Goal: Task Accomplishment & Management: Complete application form

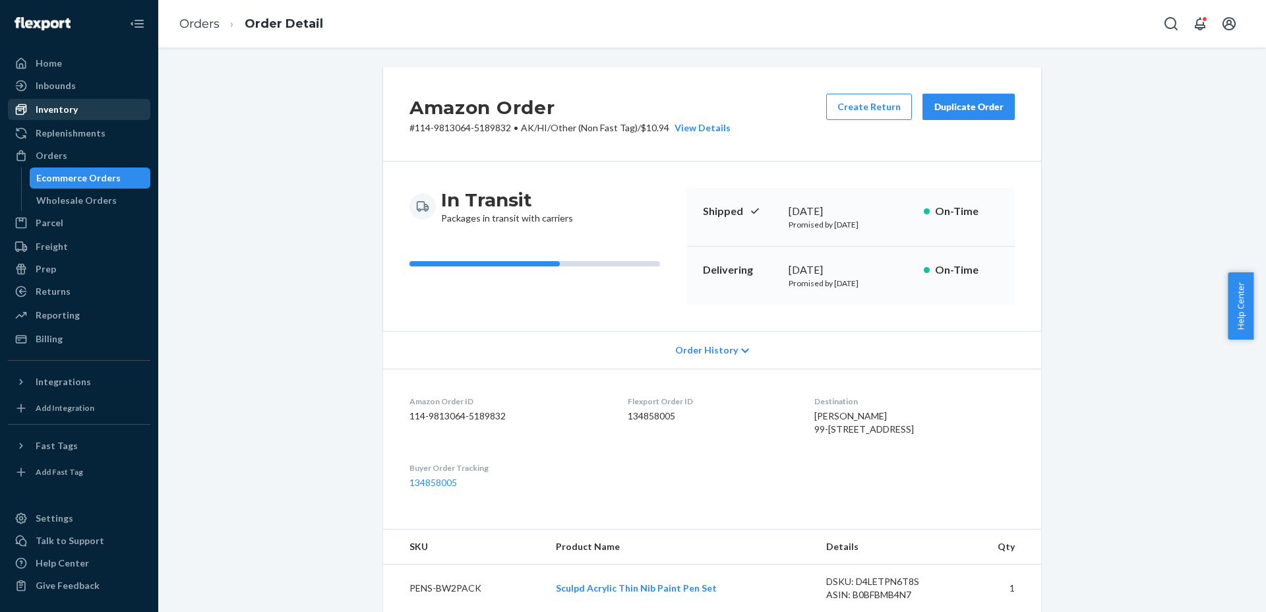
click at [130, 177] on div "Ecommerce Orders" at bounding box center [90, 178] width 119 height 18
click at [85, 105] on div "Inventory" at bounding box center [79, 109] width 140 height 18
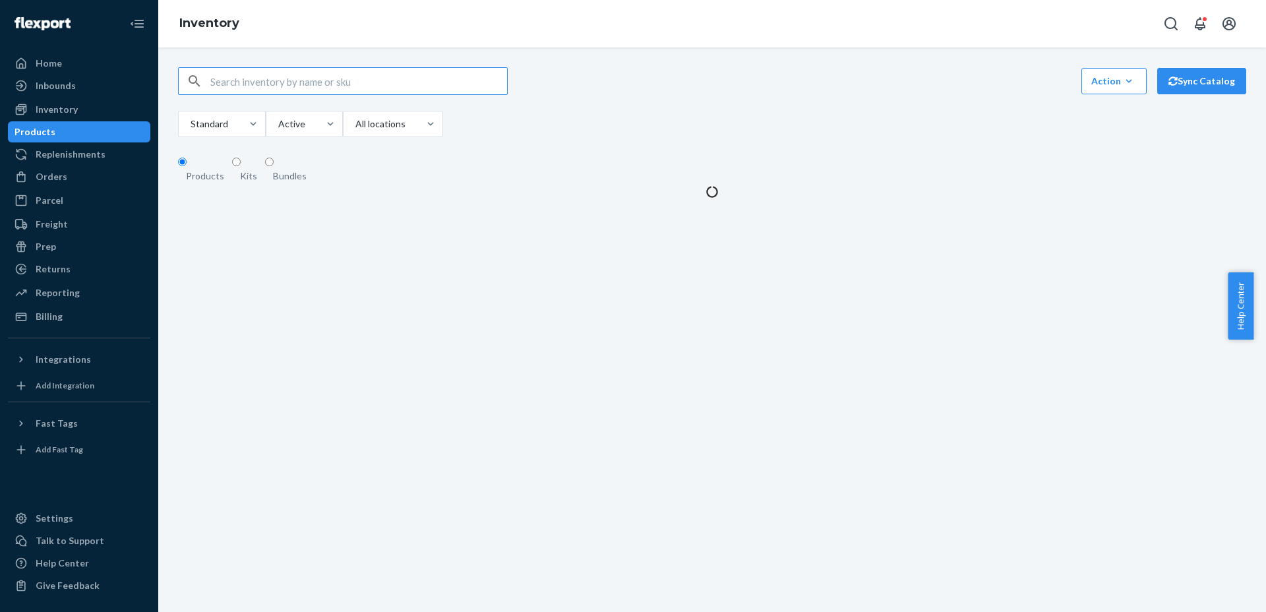
click at [299, 82] on input "text" at bounding box center [358, 81] width 297 height 26
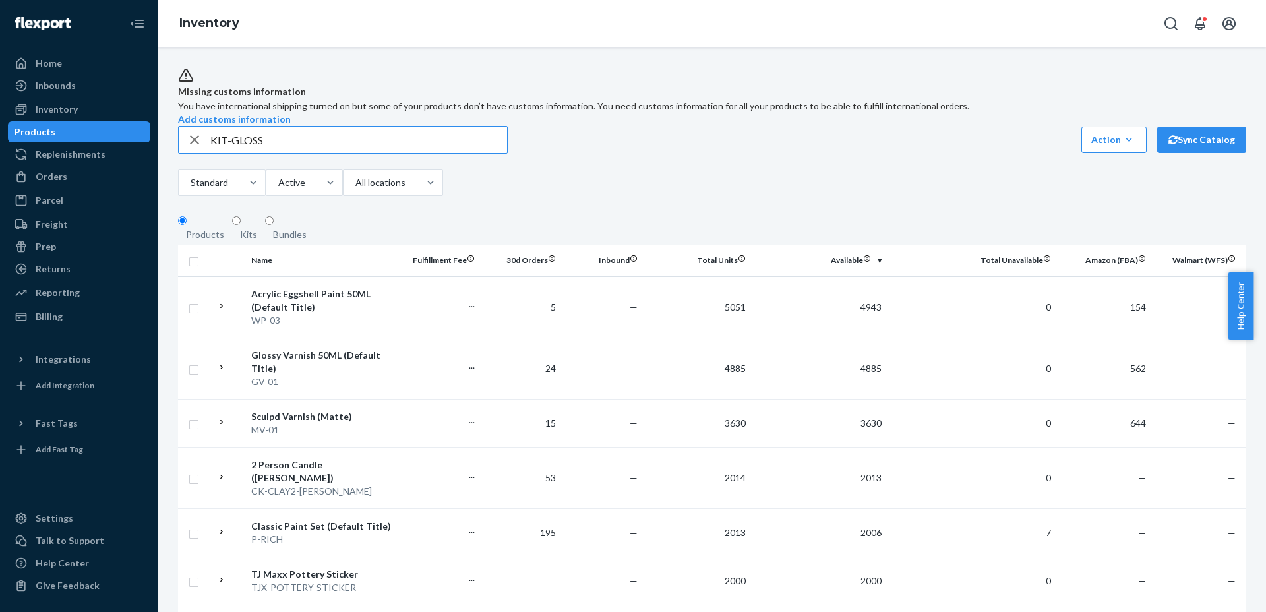
type input "KIT-GLOSS"
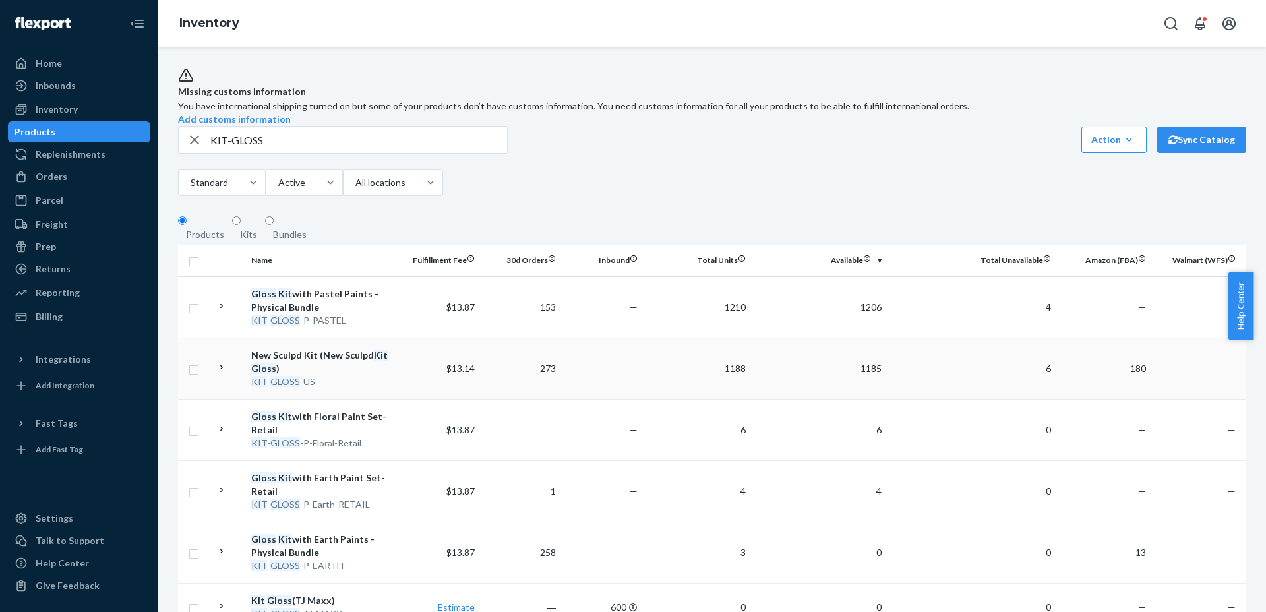
click at [225, 398] on td at bounding box center [229, 368] width 34 height 61
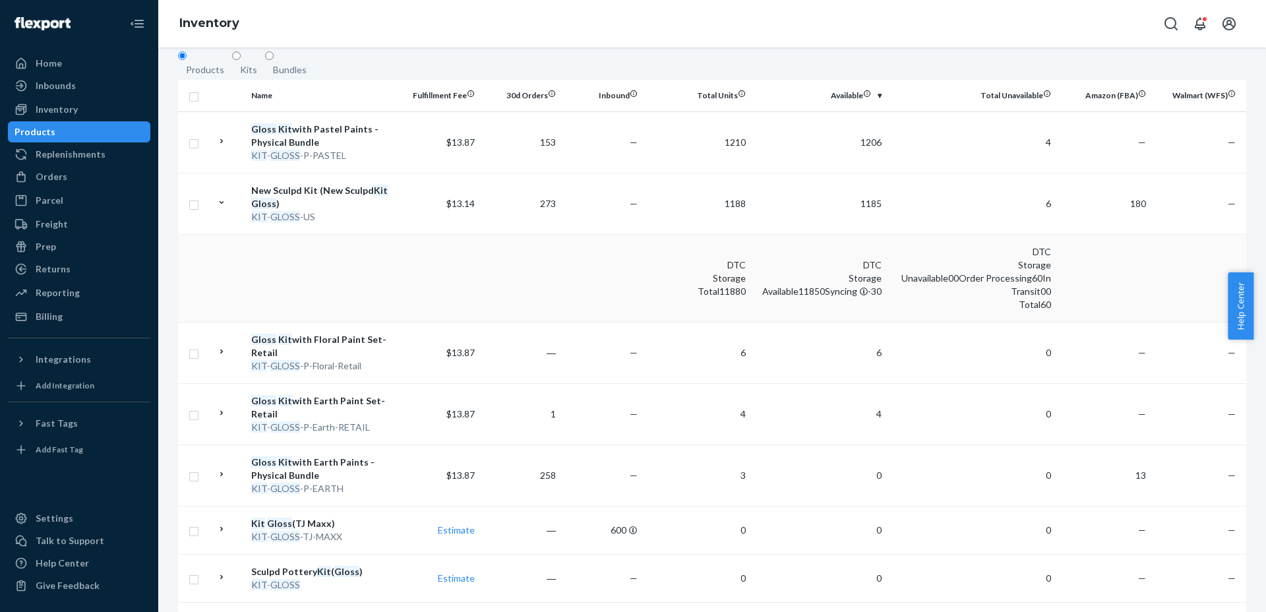
scroll to position [82, 0]
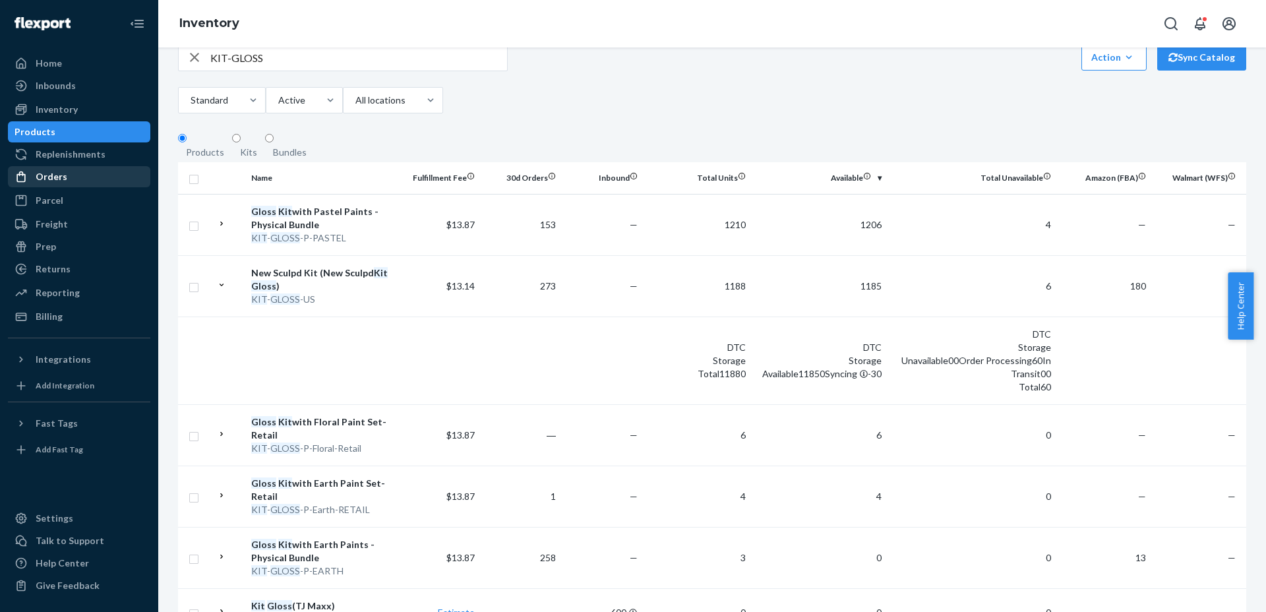
click at [63, 174] on div "Orders" at bounding box center [52, 176] width 32 height 13
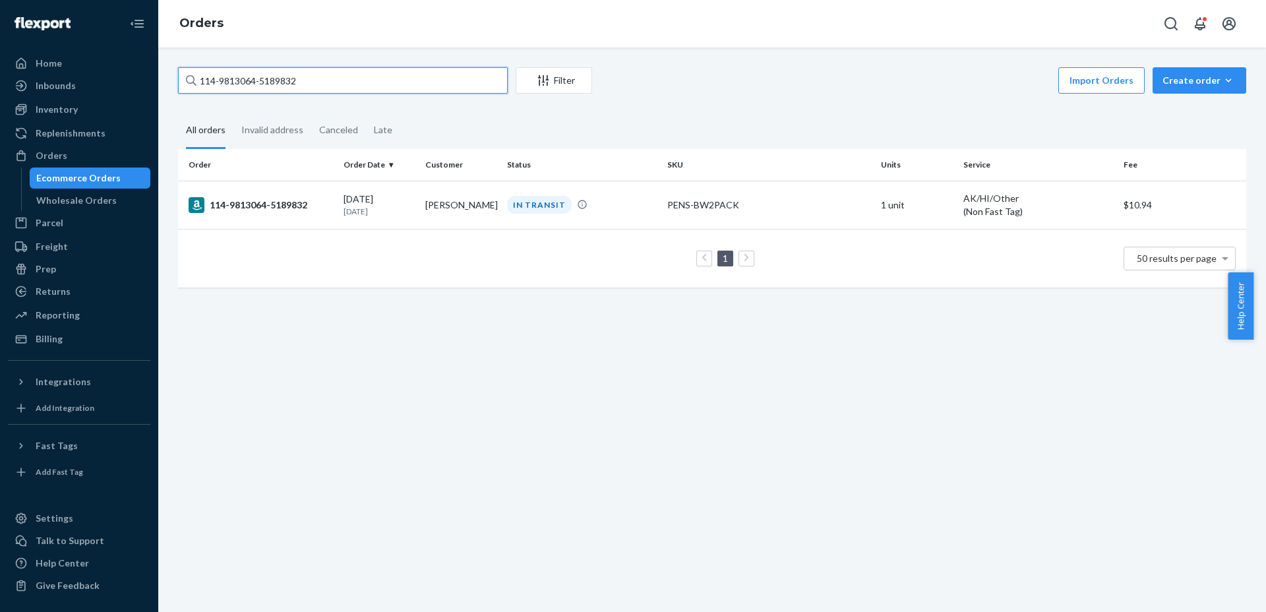
click at [389, 80] on input "114-9813064-5189832" at bounding box center [343, 80] width 330 height 26
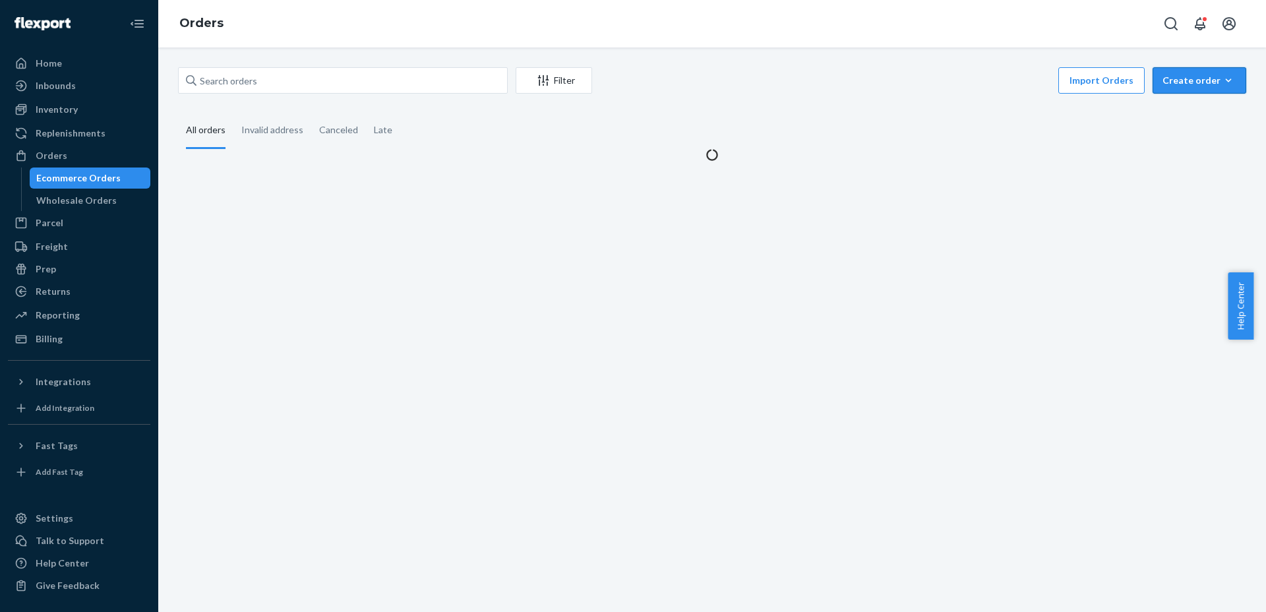
click at [1179, 82] on div "Create order" at bounding box center [1199, 80] width 74 height 13
click at [1174, 101] on span "Ecommerce order" at bounding box center [1164, 96] width 73 height 9
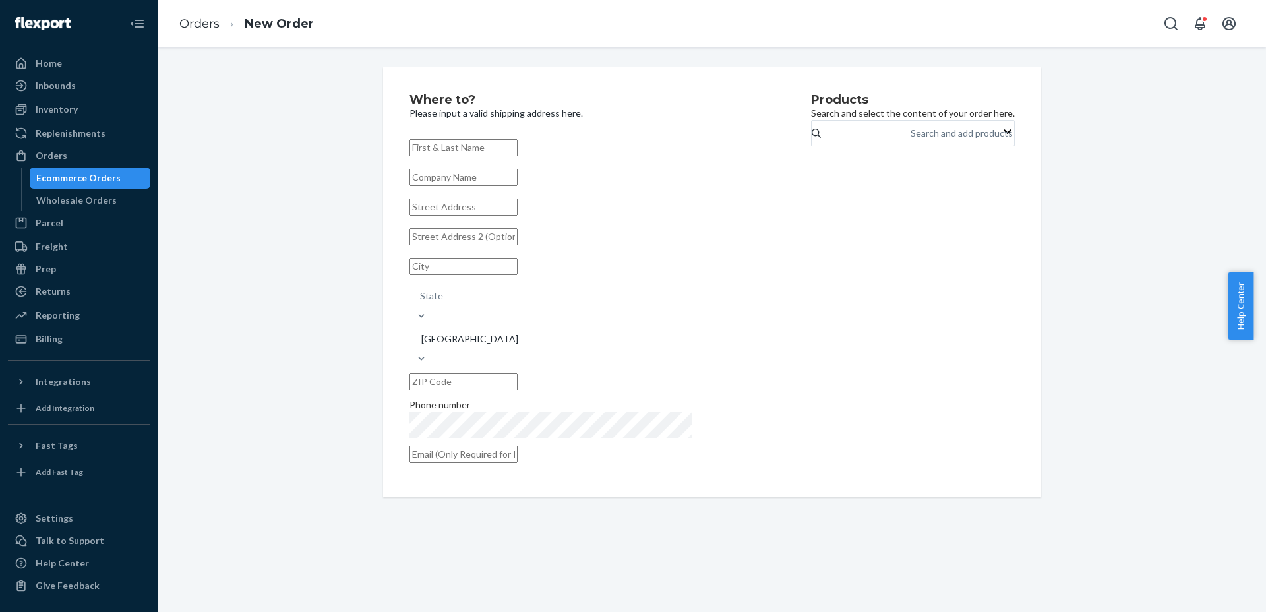
click at [500, 152] on input "text" at bounding box center [463, 147] width 108 height 17
paste input "[PERSON_NAME]"
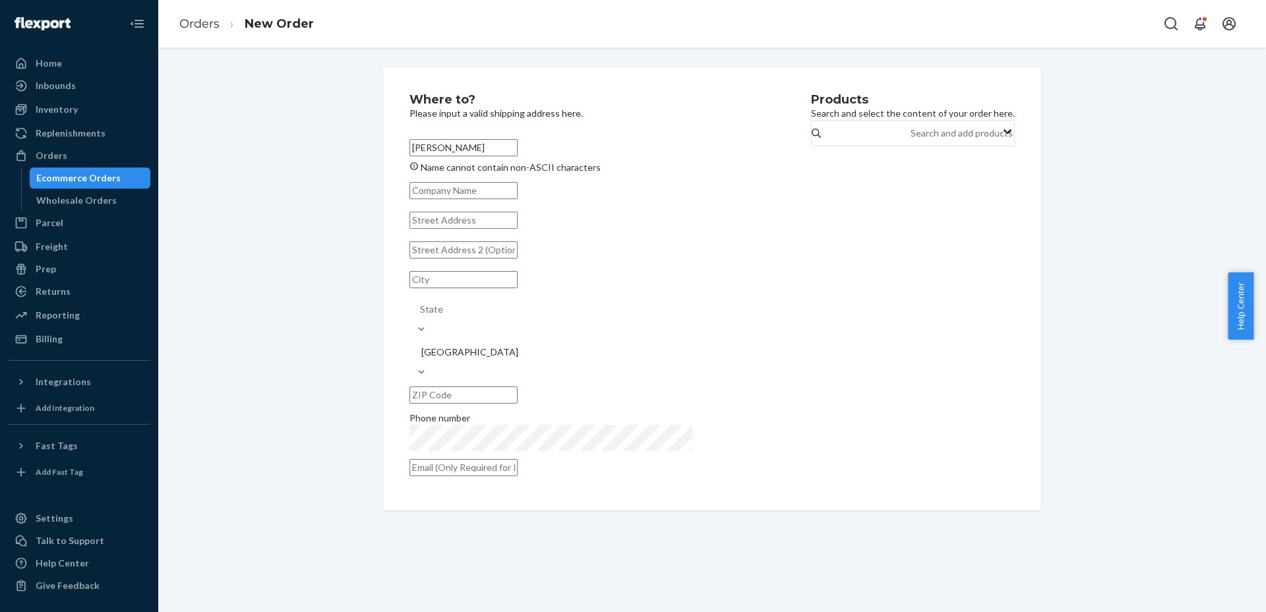
click at [491, 169] on div "Name cannot contain non-ASCII characters" at bounding box center [590, 167] width 362 height 13
click at [491, 156] on input "[PERSON_NAME]" at bounding box center [463, 147] width 108 height 17
click at [444, 146] on input "[PERSON_NAME]" at bounding box center [463, 147] width 108 height 17
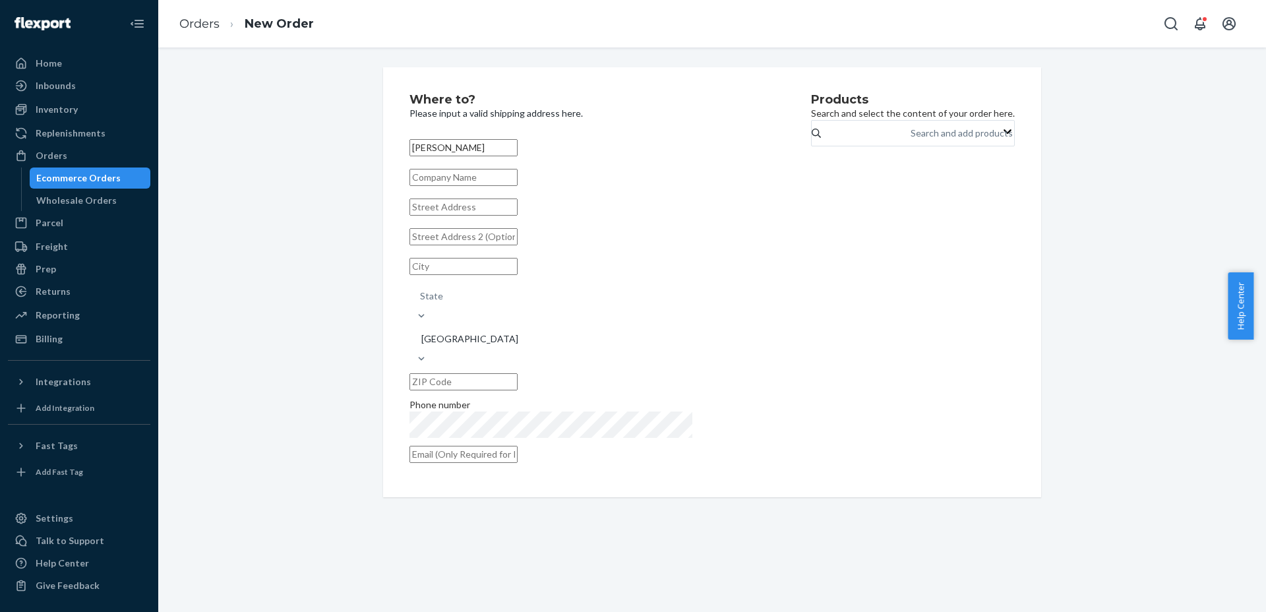
type input "[PERSON_NAME]"
click at [456, 216] on input "text" at bounding box center [463, 206] width 108 height 17
click at [453, 216] on input "text" at bounding box center [463, 206] width 108 height 17
paste input "[STREET_ADDRESS]"
type input "[STREET_ADDRESS]"
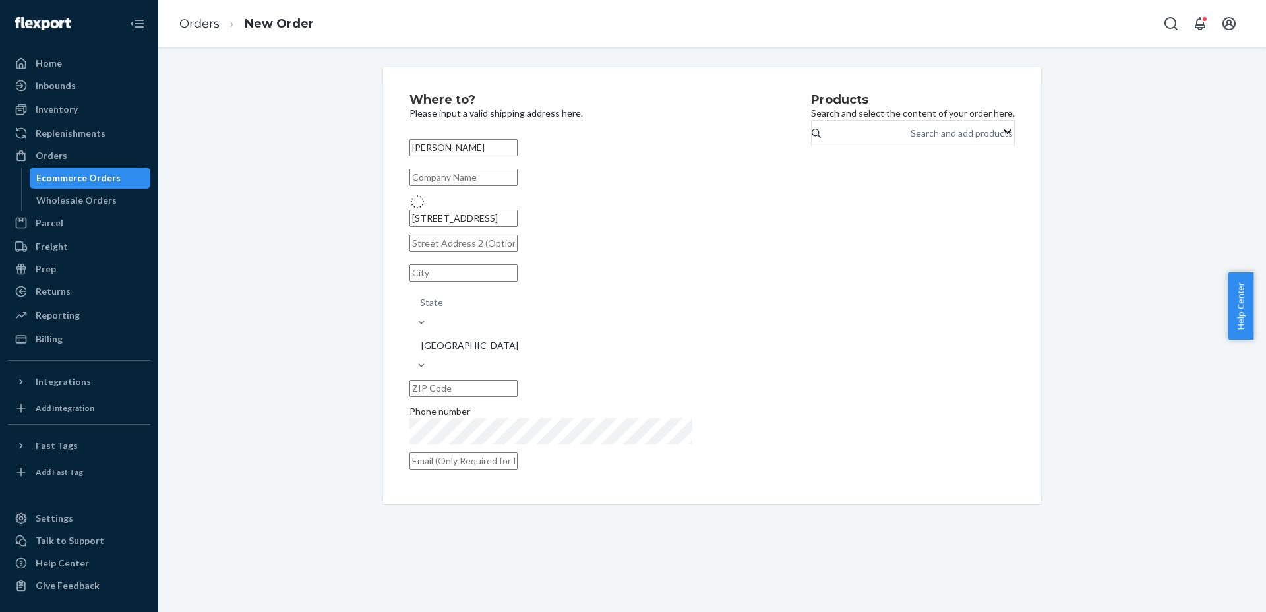
type input "[GEOGRAPHIC_DATA]"
type input "02122"
type input "[STREET_ADDRESS][PERSON_NAME]"
click at [440, 275] on input "[GEOGRAPHIC_DATA]" at bounding box center [463, 266] width 108 height 17
paste input "Dorchester"
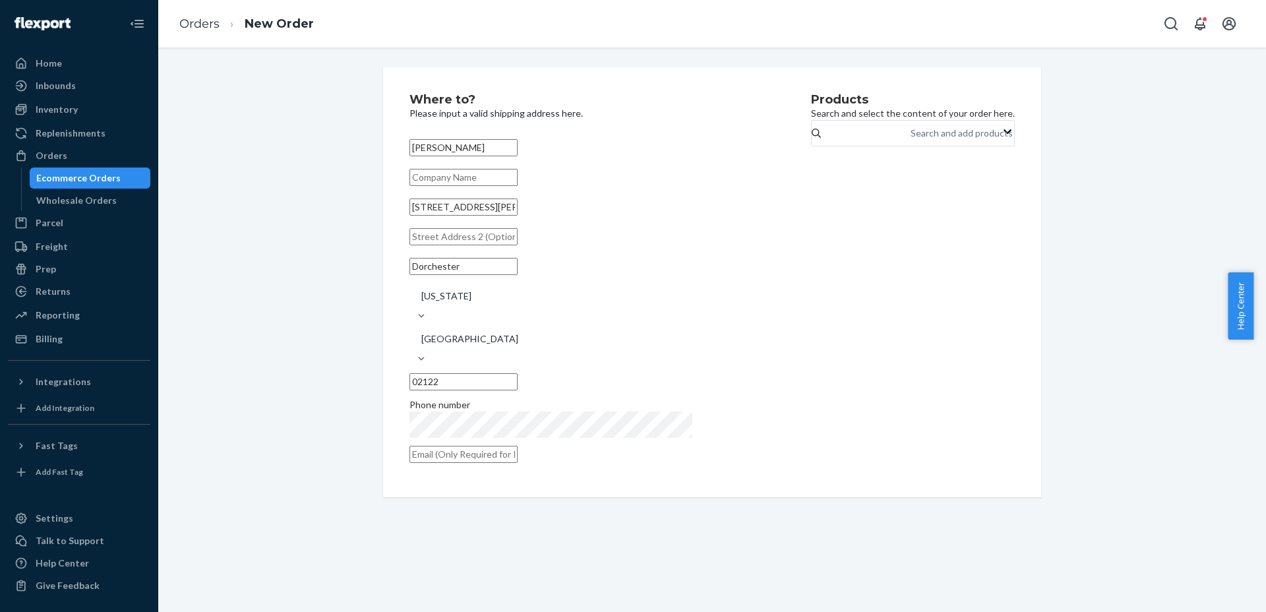
type input "Dorchester"
click at [515, 245] on input "text" at bounding box center [463, 236] width 108 height 17
paste input "Unit 3"
type input "Unit 3"
click at [869, 295] on div "Products Search and select the content of your order here. Search and add produ…" at bounding box center [913, 282] width 204 height 377
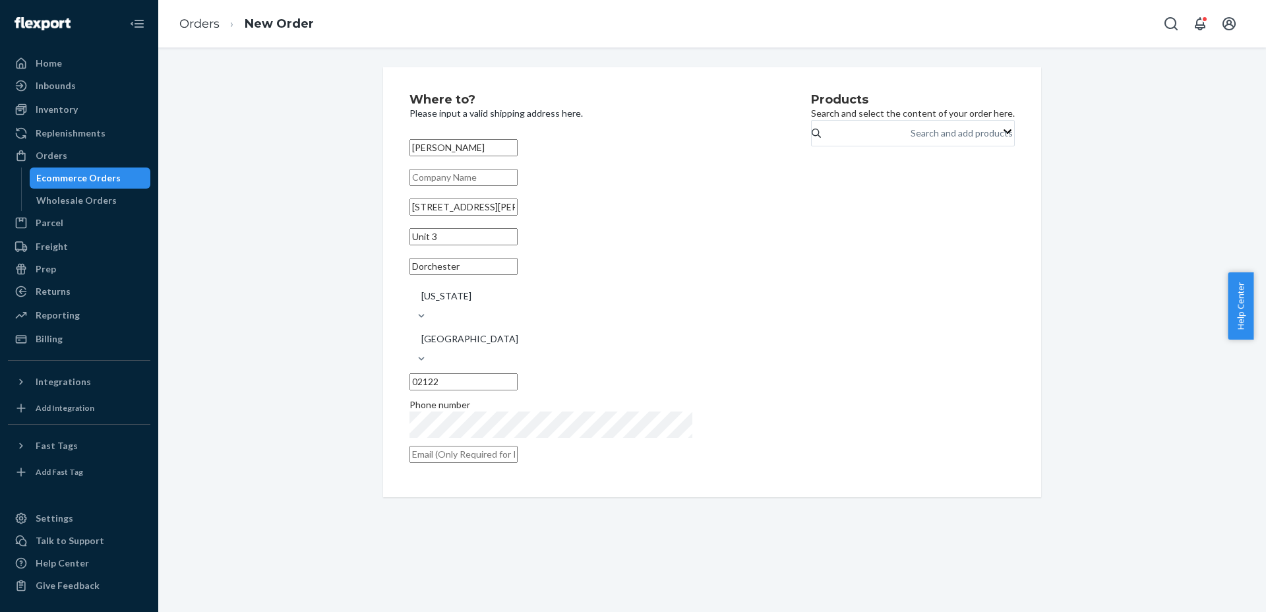
click at [554, 401] on div "[PERSON_NAME] [STREET_ADDRESS][PERSON_NAME][US_STATE] Phone number" at bounding box center [590, 300] width 362 height 333
click at [811, 351] on div "Products Search and select the content of your order here. Search and add produ…" at bounding box center [913, 282] width 204 height 377
click at [910, 136] on div "Search and add products" at bounding box center [961, 133] width 102 height 13
click at [910, 136] on input "0 results available. Use Up and Down to choose options, press Enter to select t…" at bounding box center [910, 133] width 1 height 13
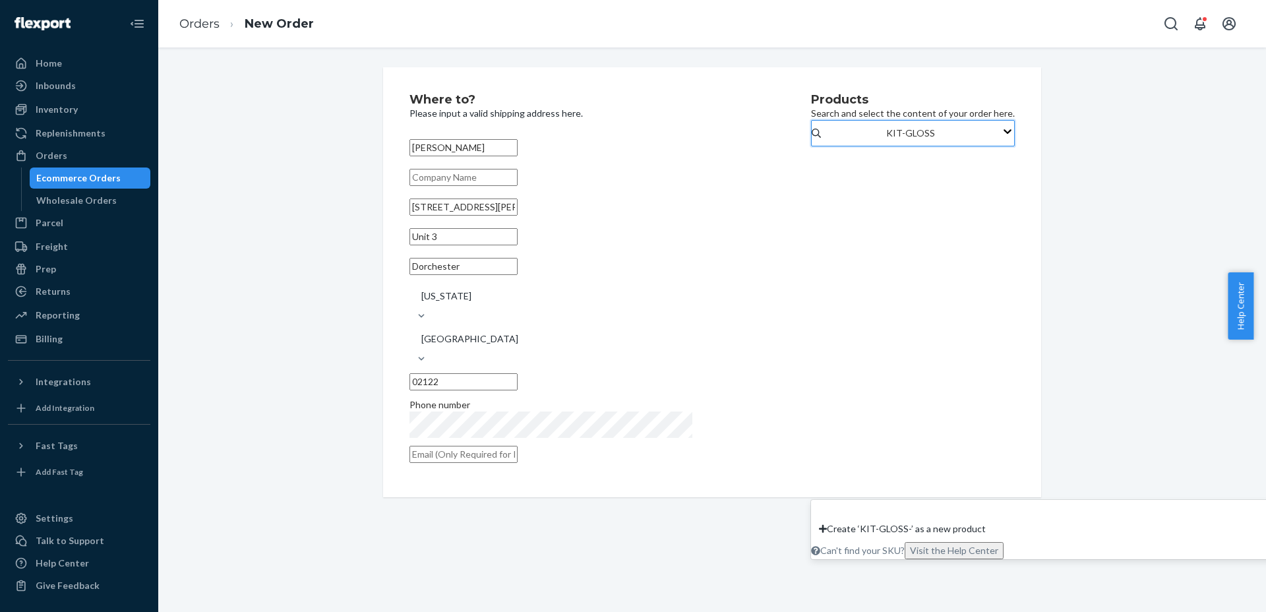
type input "KIT-GLOSS-[GEOGRAPHIC_DATA]"
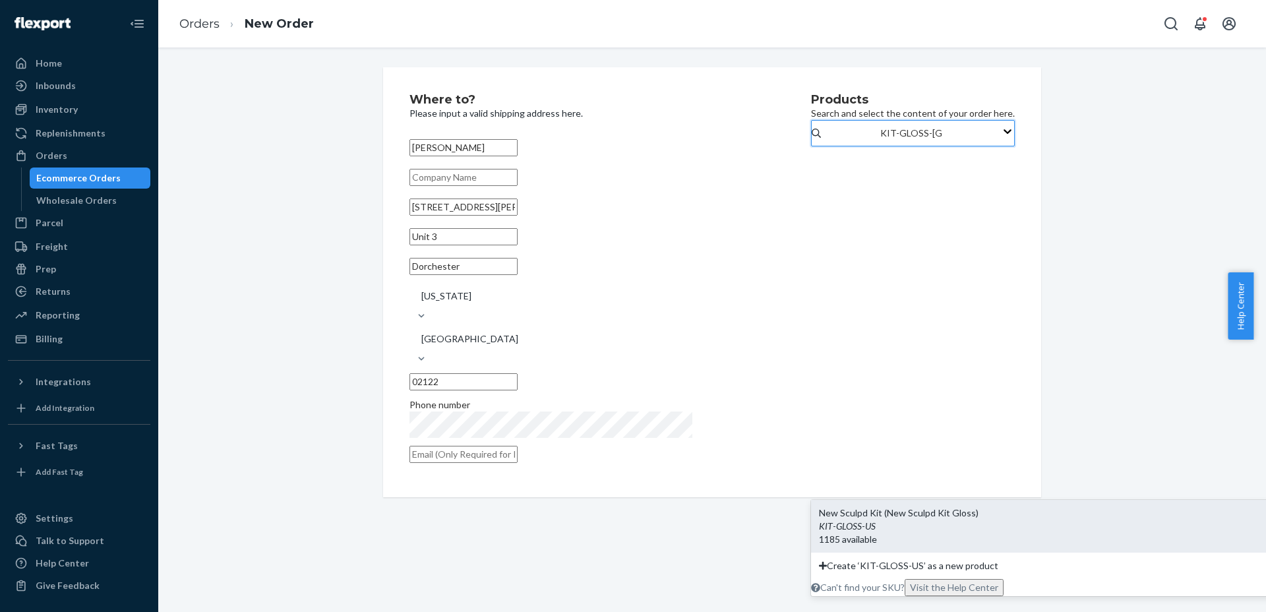
click at [880, 140] on input "KIT-GLOSS-[GEOGRAPHIC_DATA]" at bounding box center [910, 133] width 61 height 13
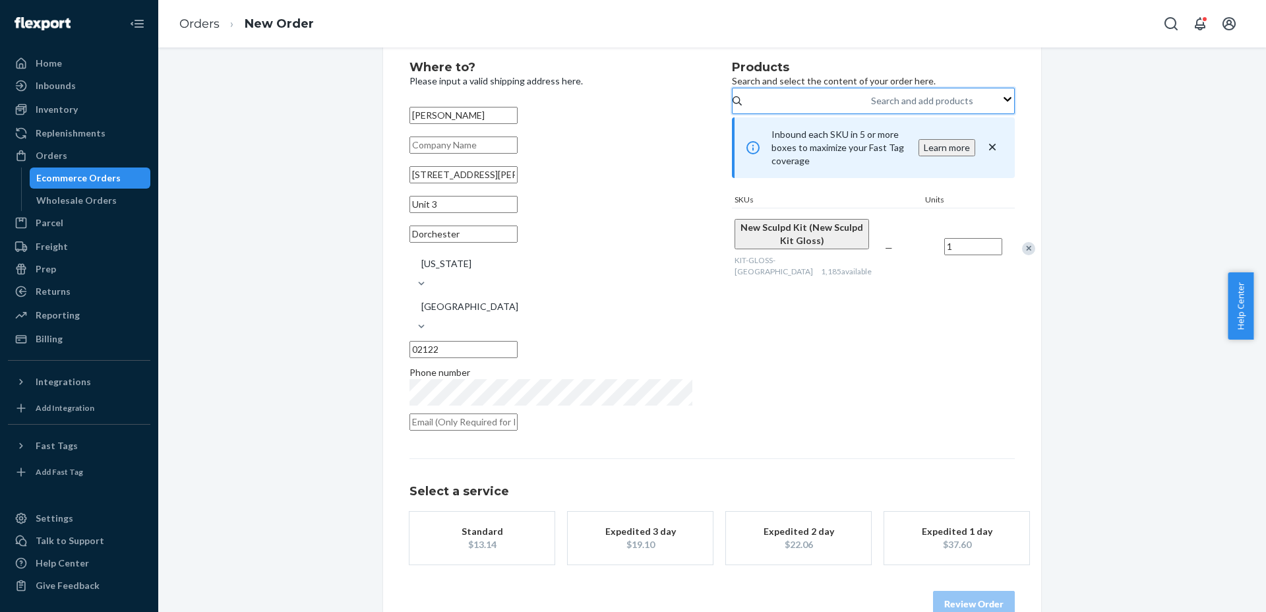
scroll to position [42, 0]
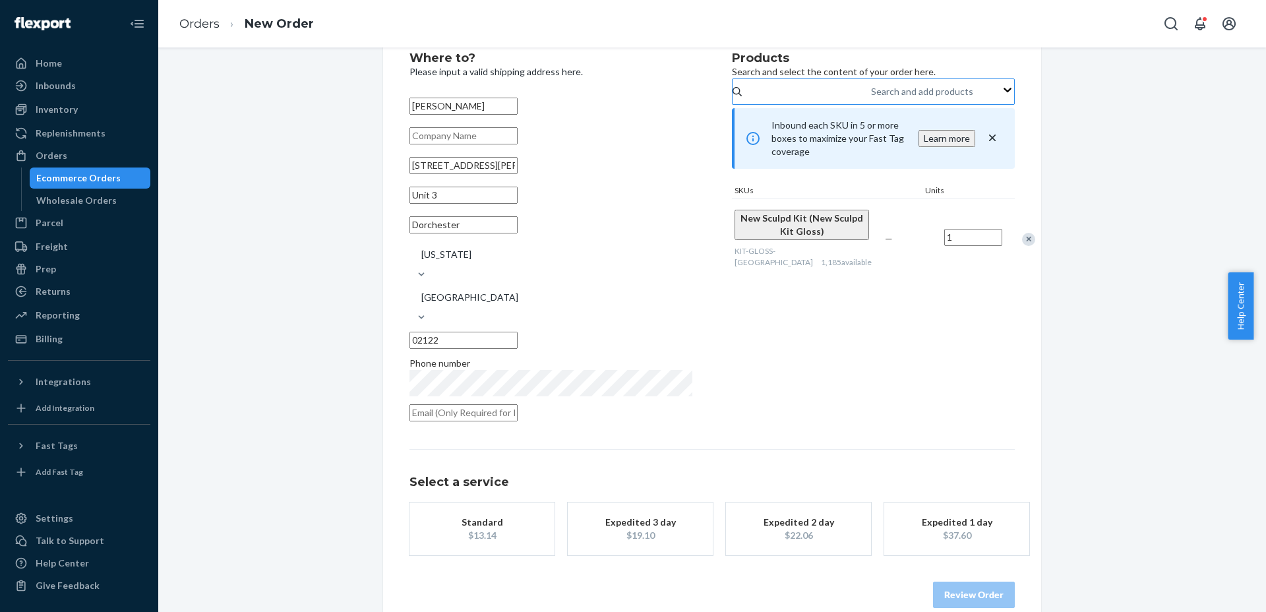
click at [493, 516] on div "Standard" at bounding box center [481, 522] width 105 height 13
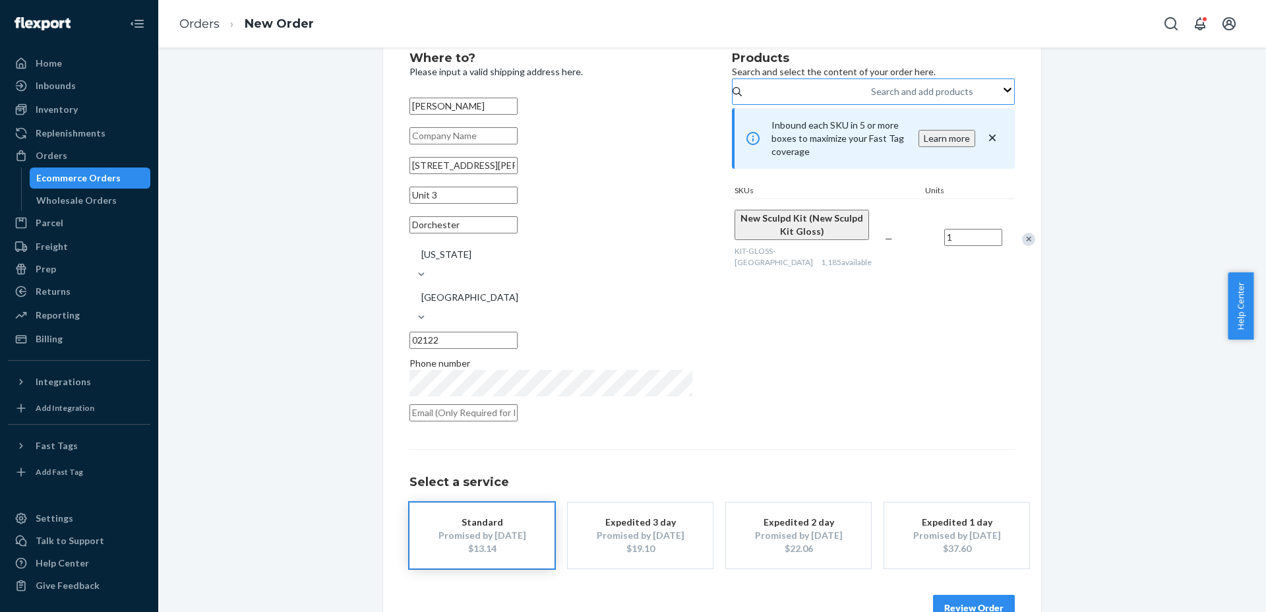
click at [433, 174] on input "[STREET_ADDRESS][PERSON_NAME]" at bounding box center [463, 165] width 108 height 17
click at [757, 340] on div "Products Search and select the content of your order here. Search and add produ…" at bounding box center [873, 240] width 283 height 377
click at [454, 174] on input "[STREET_ADDRESS][PERSON_NAME]" at bounding box center [463, 165] width 108 height 17
type input "[STREET_ADDRESS]"
click at [792, 340] on div "Products Search and select the content of your order here. Search and add produ…" at bounding box center [873, 240] width 283 height 377
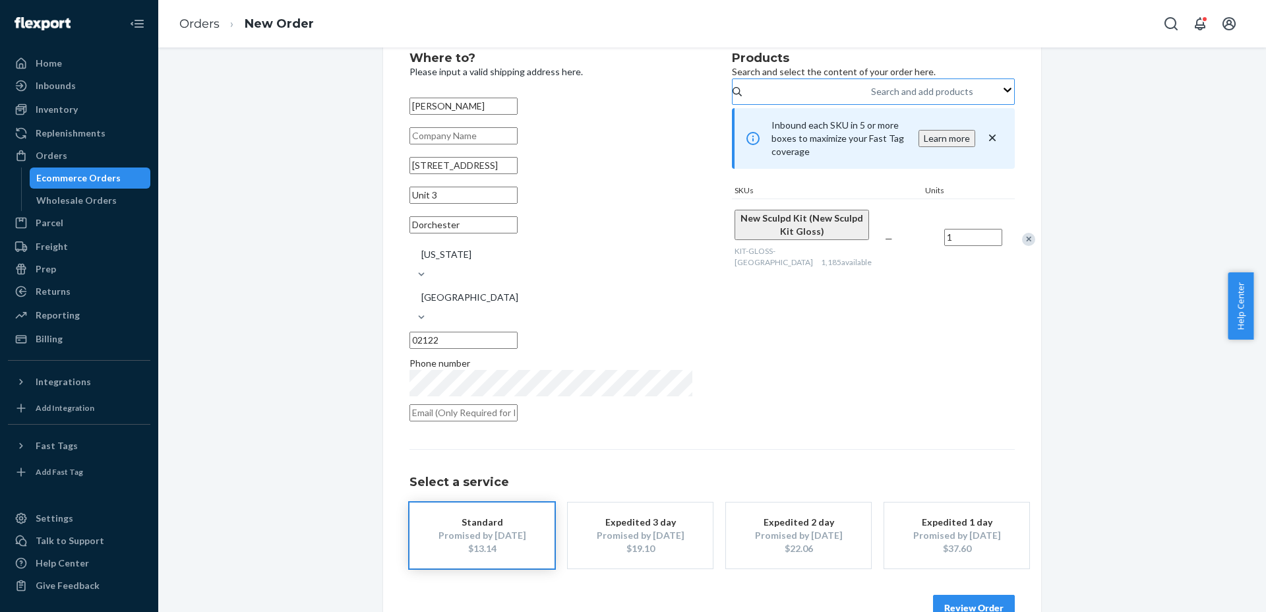
click at [963, 595] on button "Review Order" at bounding box center [974, 608] width 82 height 26
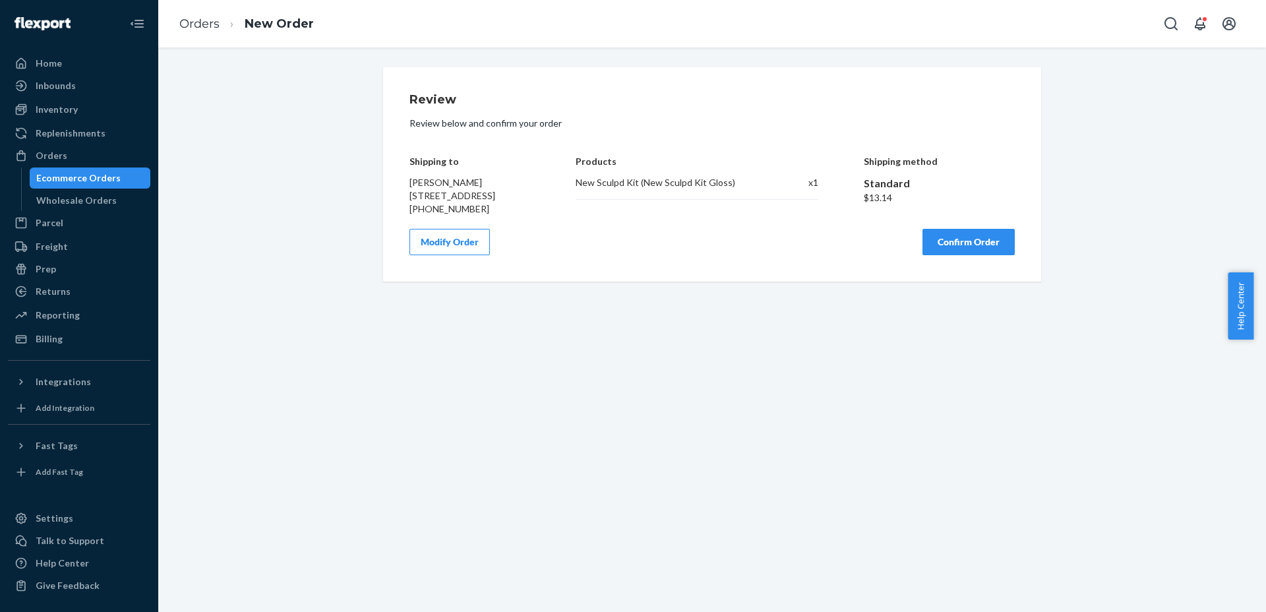
click at [971, 255] on button "Confirm Order" at bounding box center [968, 242] width 92 height 26
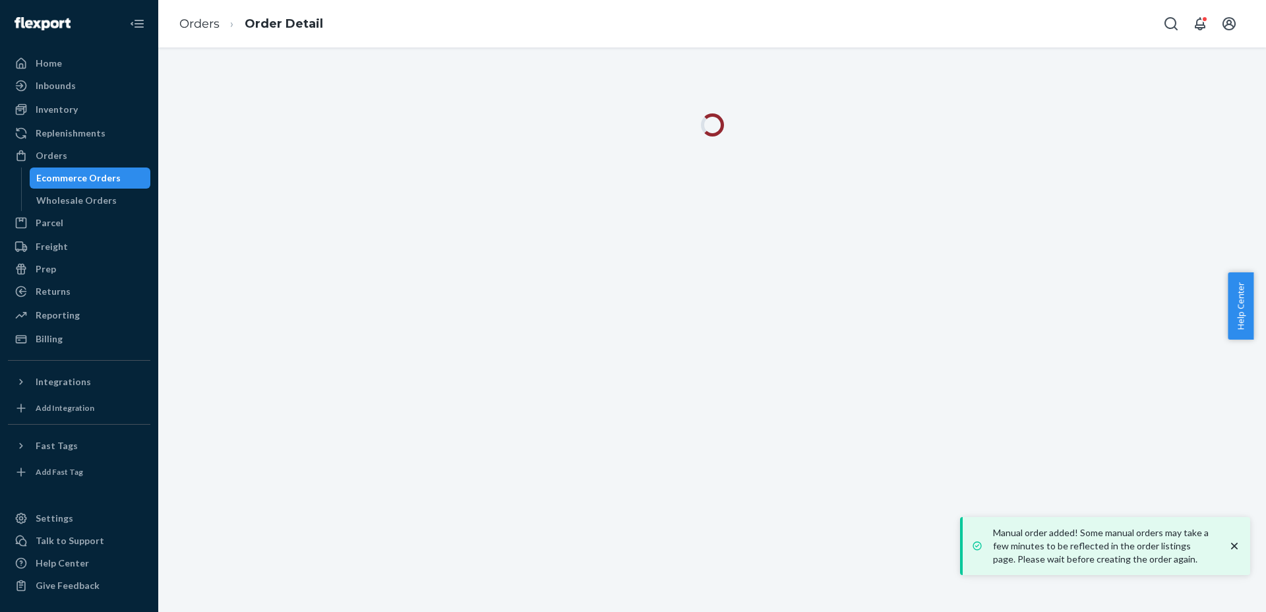
click at [1233, 547] on icon "close toast" at bounding box center [1234, 546] width 7 height 7
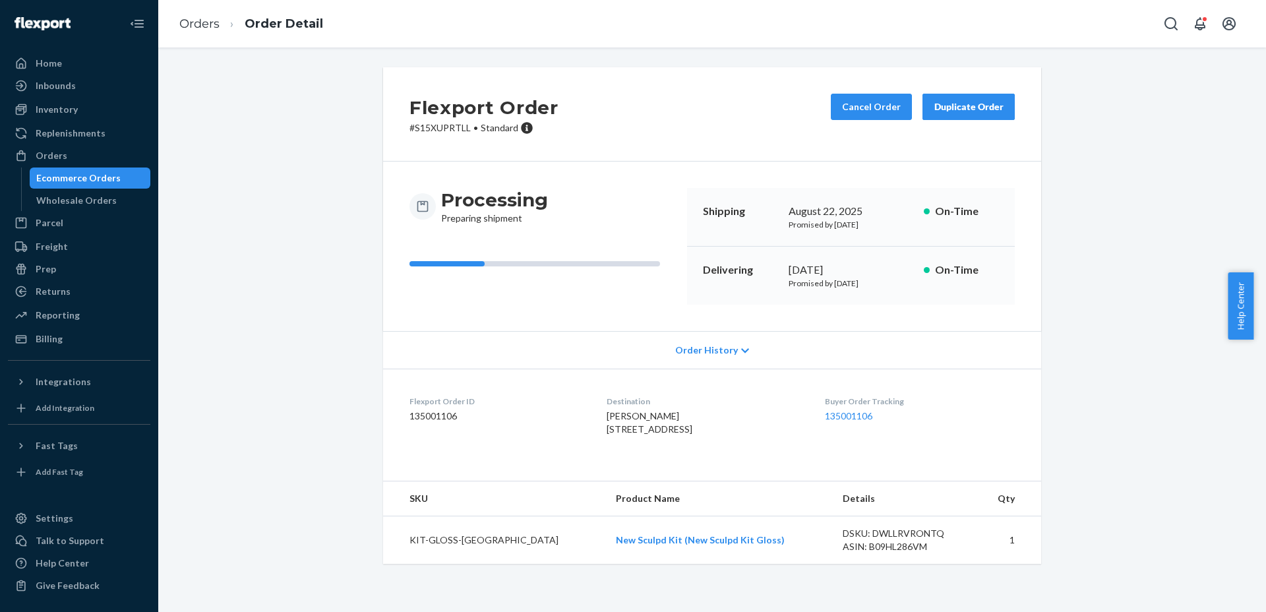
click at [415, 130] on p "# S15XUPRTLL • Standard" at bounding box center [483, 127] width 149 height 13
copy p "S15XUPRTLL"
click at [1091, 215] on div "Flexport Order # S15XUPRTLL • Standard Cancel Order Duplicate Order Processing …" at bounding box center [712, 323] width 1088 height 512
click at [187, 23] on link "Orders" at bounding box center [199, 23] width 40 height 15
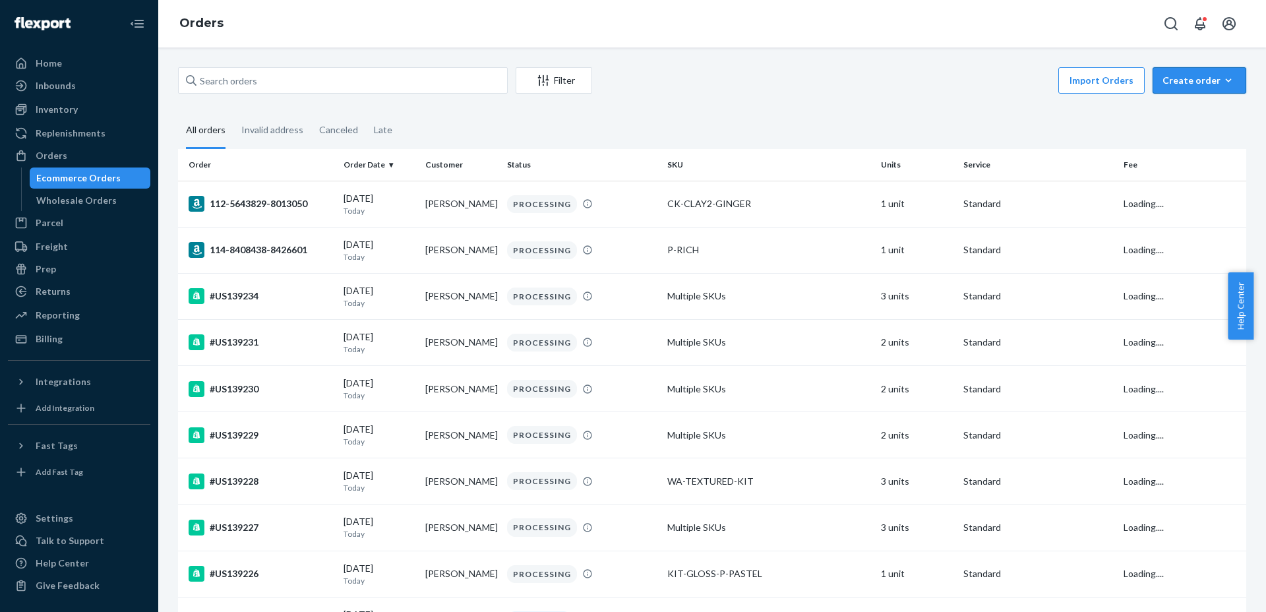
drag, startPoint x: 1167, startPoint y: 74, endPoint x: 1166, endPoint y: 85, distance: 10.6
click at [1169, 74] on div "Create order" at bounding box center [1199, 80] width 74 height 13
click at [1162, 104] on button "Ecommerce order" at bounding box center [1175, 96] width 117 height 28
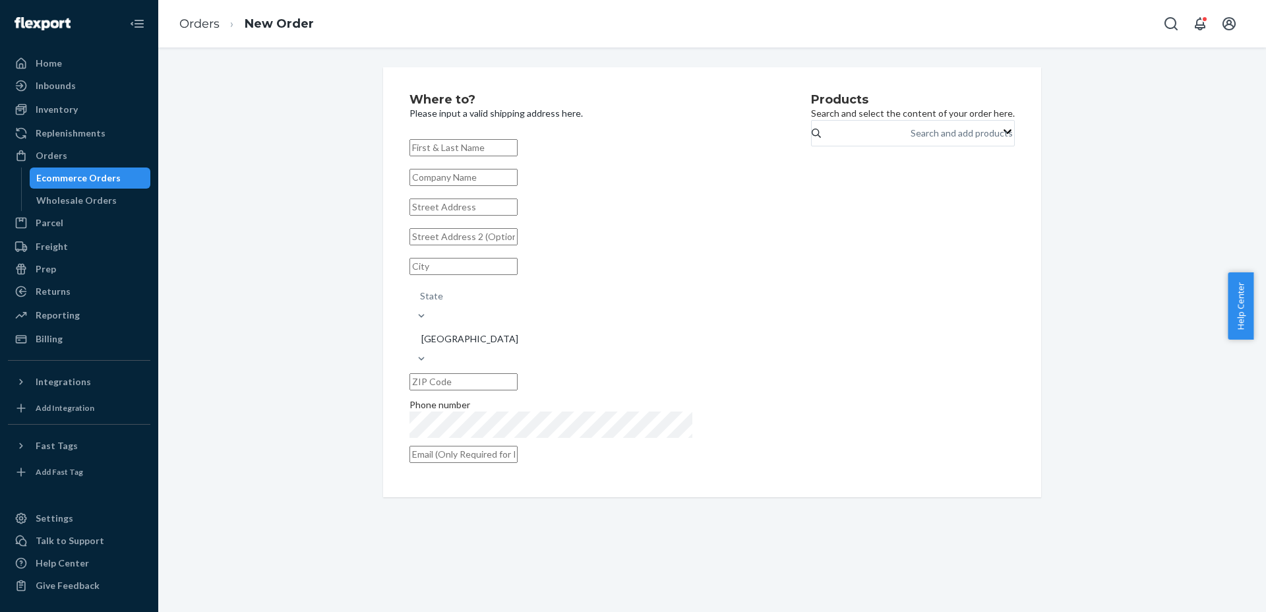
click at [448, 141] on input "text" at bounding box center [463, 147] width 108 height 17
paste input "[PERSON_NAME]"
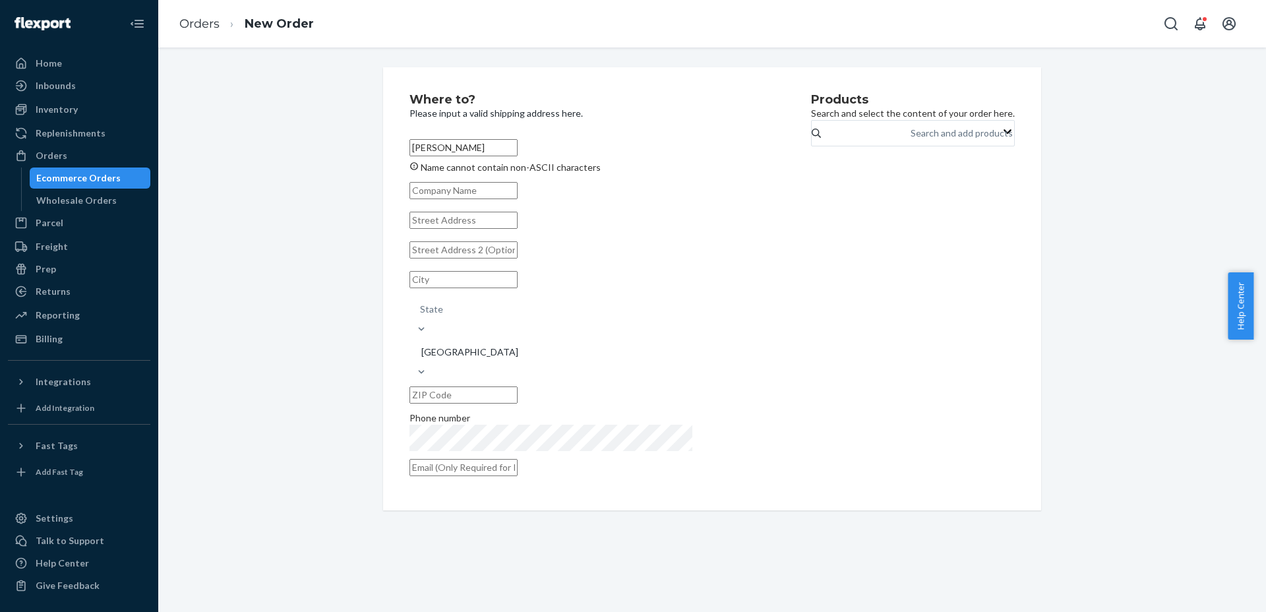
click at [442, 150] on input "[PERSON_NAME]" at bounding box center [463, 147] width 108 height 17
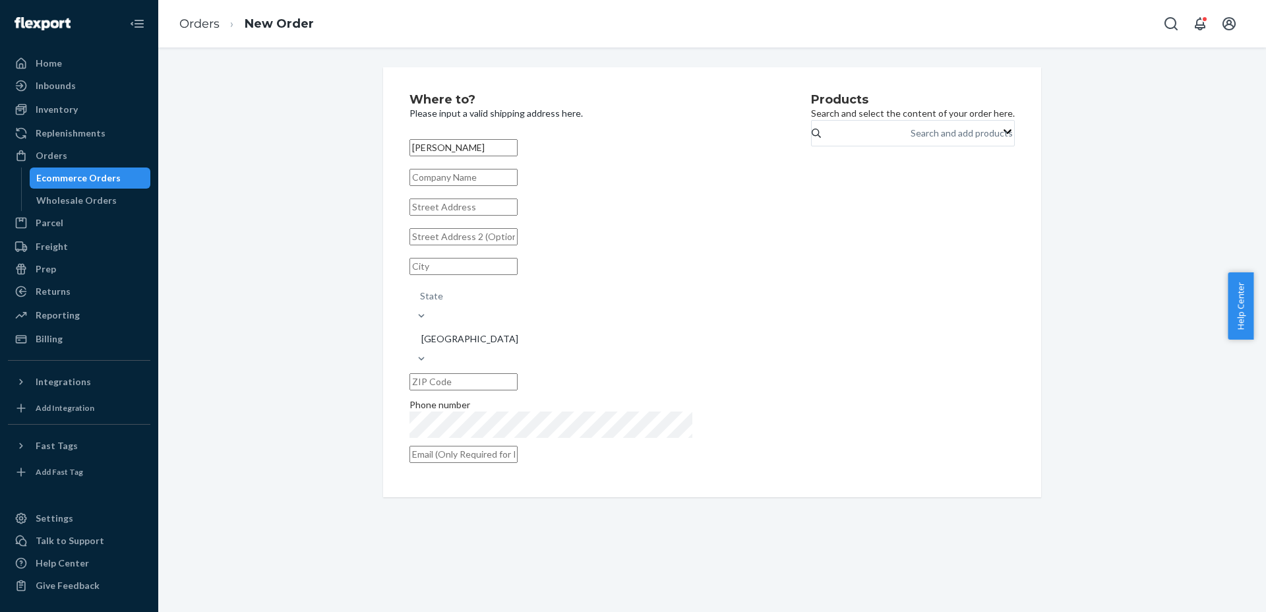
type input "[PERSON_NAME]"
click at [443, 216] on input "text" at bounding box center [463, 206] width 108 height 17
click at [460, 211] on input "text" at bounding box center [463, 206] width 108 height 17
paste input "[STREET_ADDRESS][PERSON_NAME]"
type input "[STREET_ADDRESS][PERSON_NAME]"
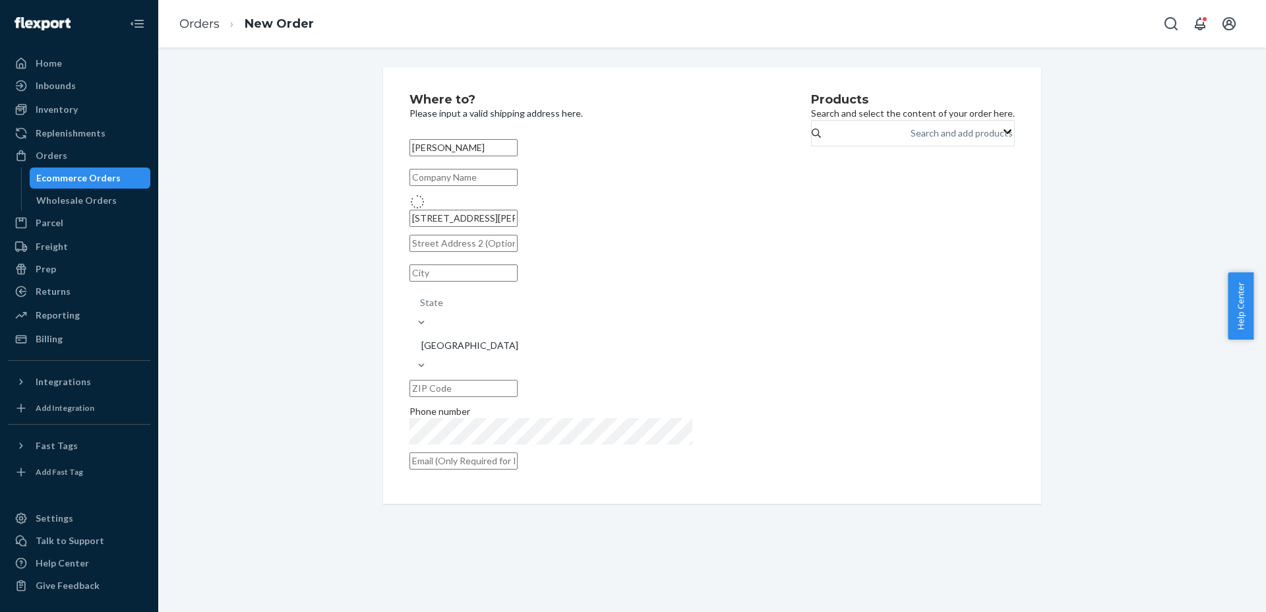
type input "[GEOGRAPHIC_DATA]"
type input "05055"
click at [910, 141] on div "Search and add products" at bounding box center [910, 133] width 1 height 16
click at [910, 140] on input "Search and add products" at bounding box center [910, 133] width 1 height 13
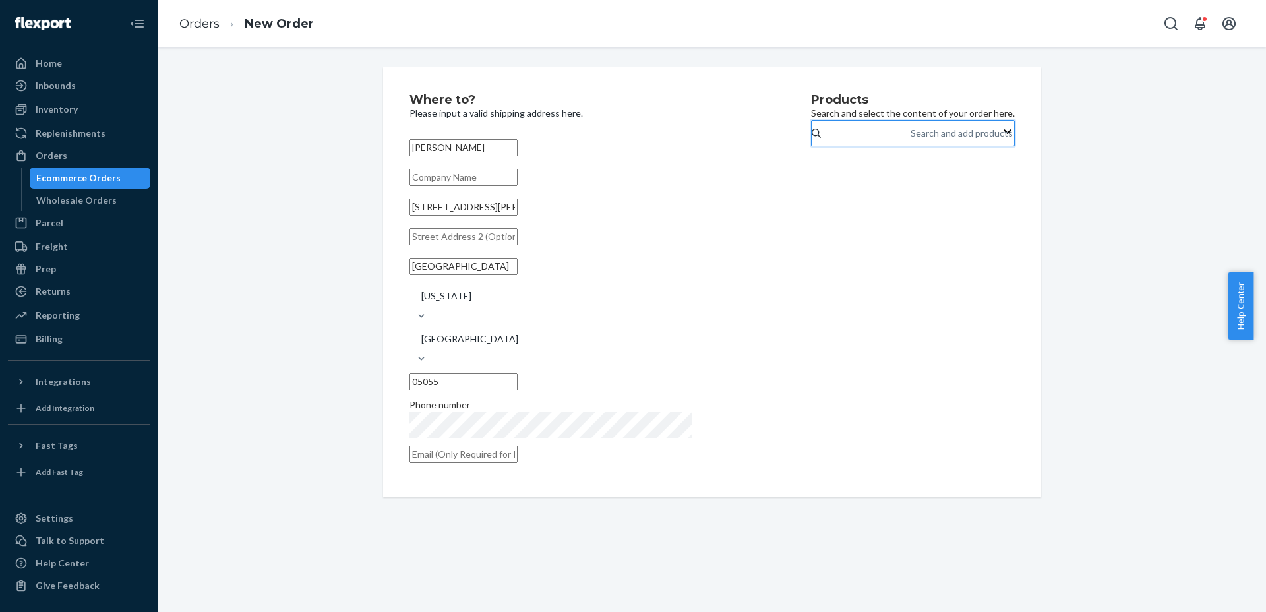
click at [910, 141] on div "Search and add products" at bounding box center [910, 133] width 1 height 16
click at [910, 140] on input "0 results available. Use Up and Down to choose options, press Enter to select t…" at bounding box center [910, 133] width 1 height 13
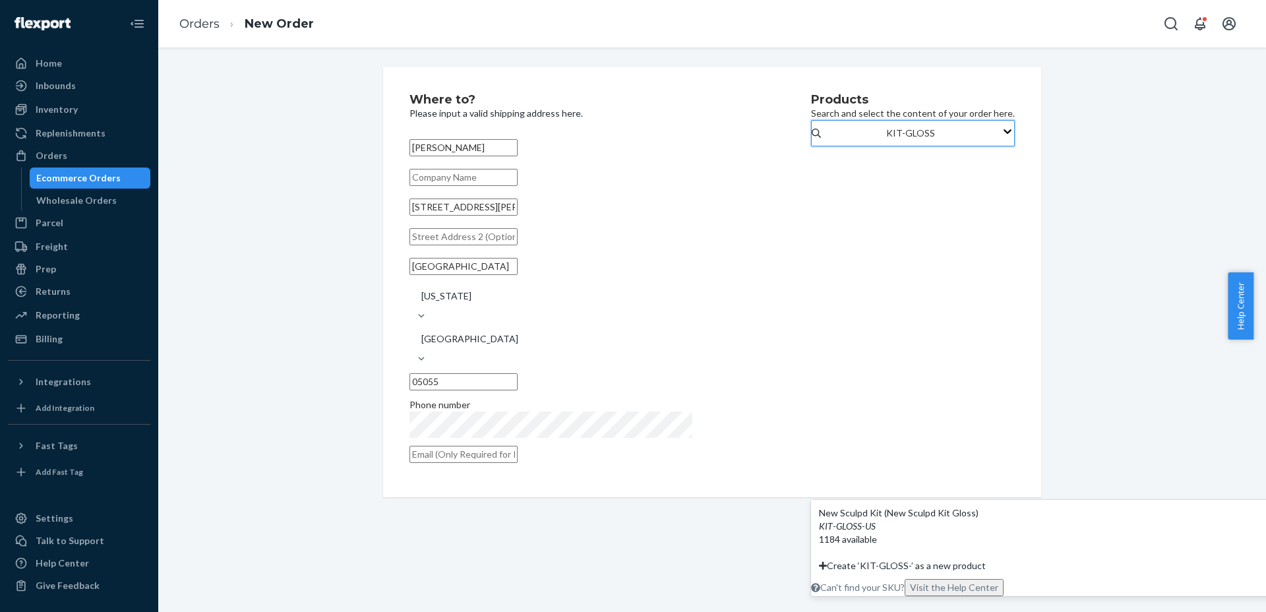
type input "KIT-GLOSS-[GEOGRAPHIC_DATA]"
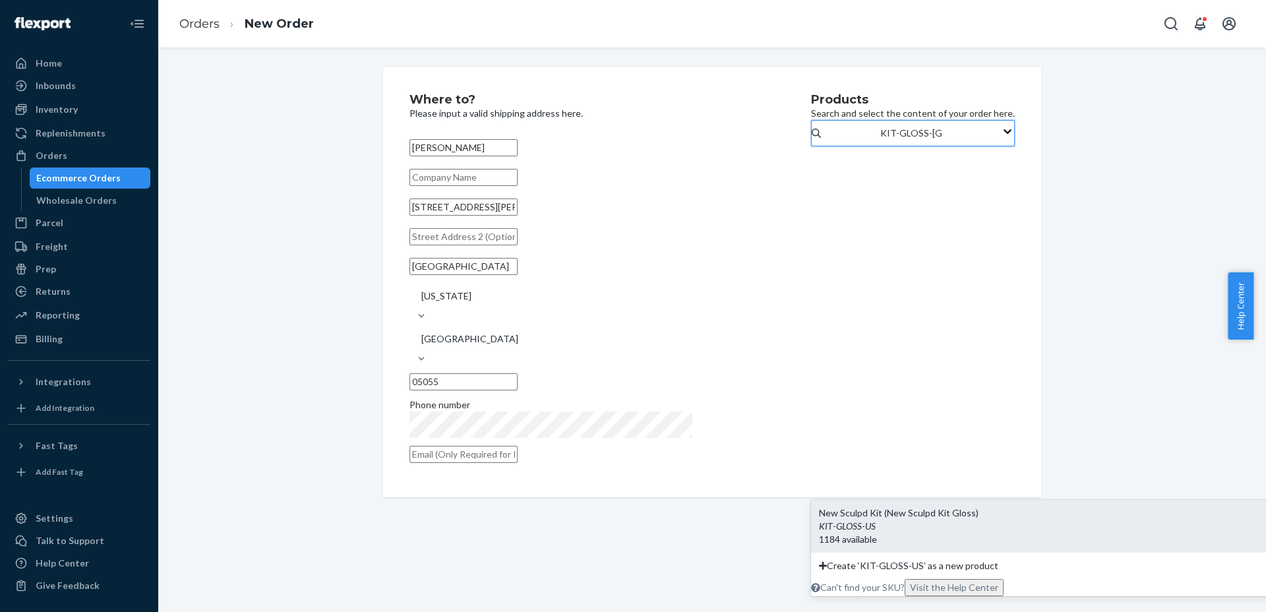
click at [880, 140] on input "KIT-GLOSS-[GEOGRAPHIC_DATA]" at bounding box center [910, 133] width 61 height 13
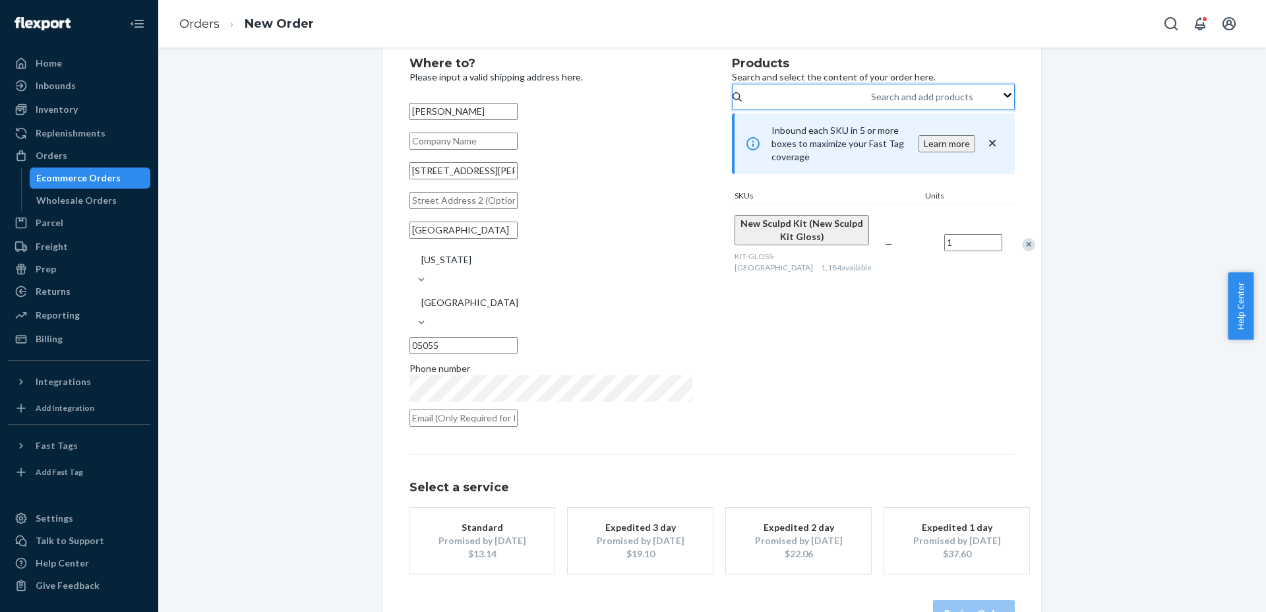
scroll to position [55, 0]
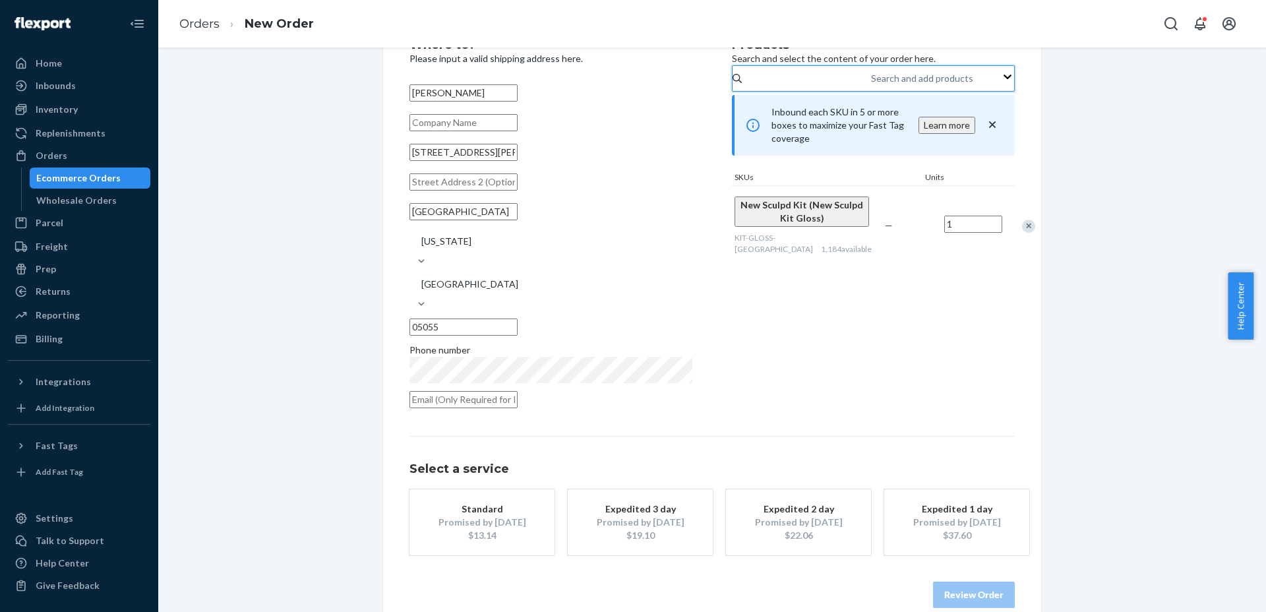
click at [498, 516] on div "Promised by [DATE]" at bounding box center [481, 522] width 105 height 13
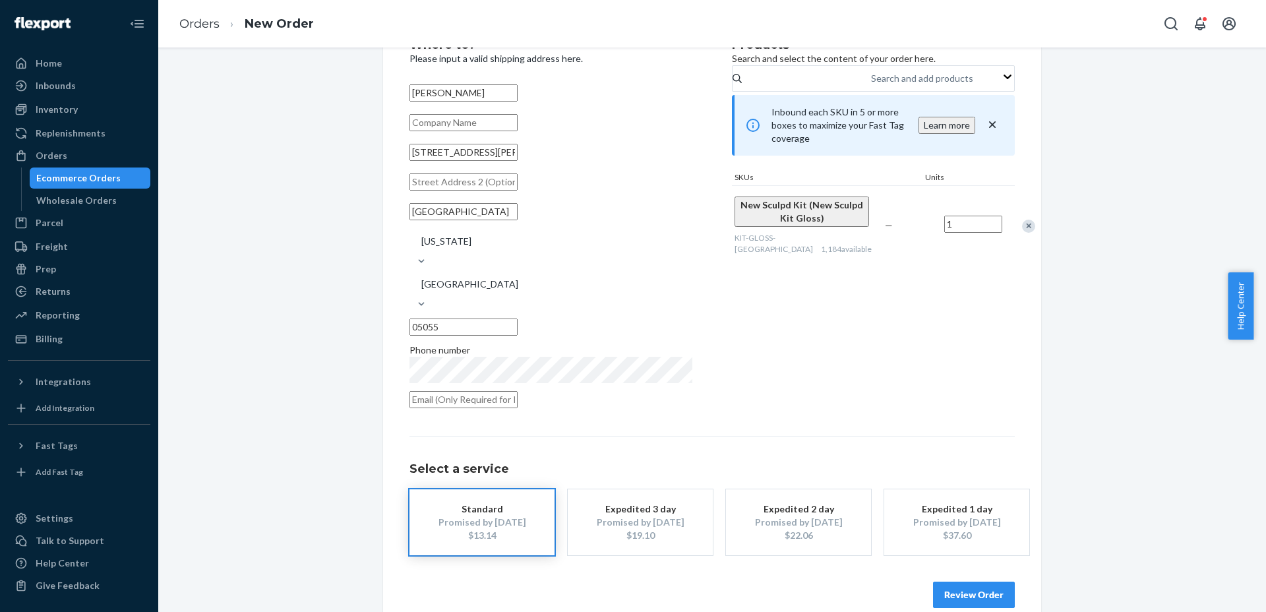
click at [977, 581] on button "Review Order" at bounding box center [974, 594] width 82 height 26
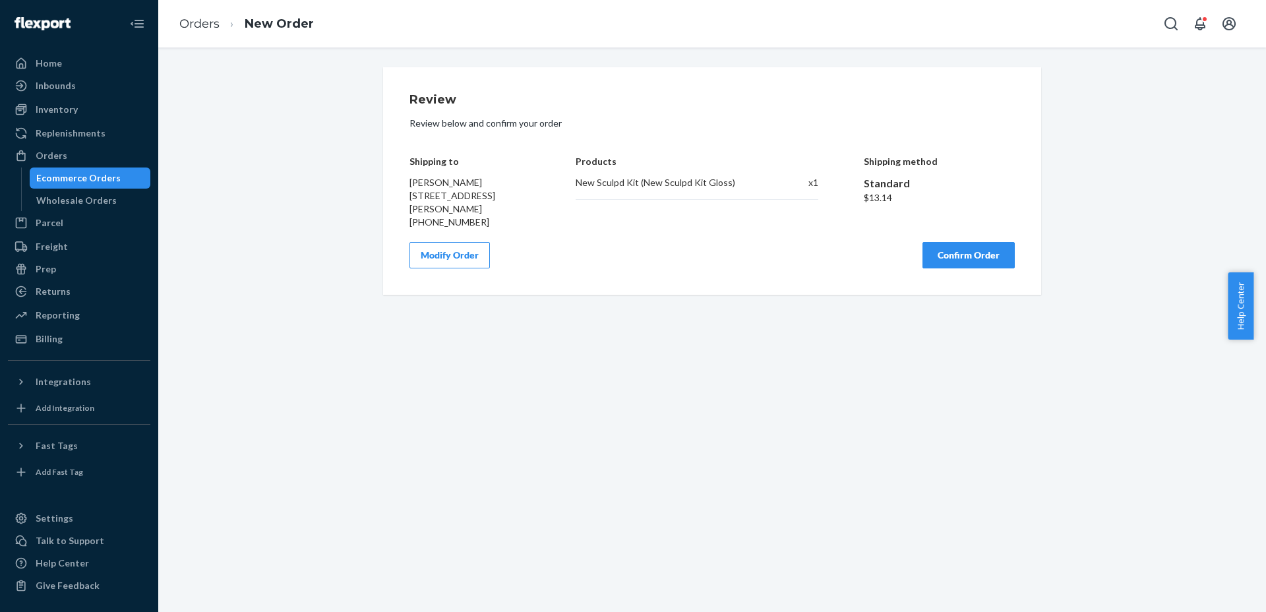
click at [974, 261] on button "Confirm Order" at bounding box center [968, 255] width 92 height 26
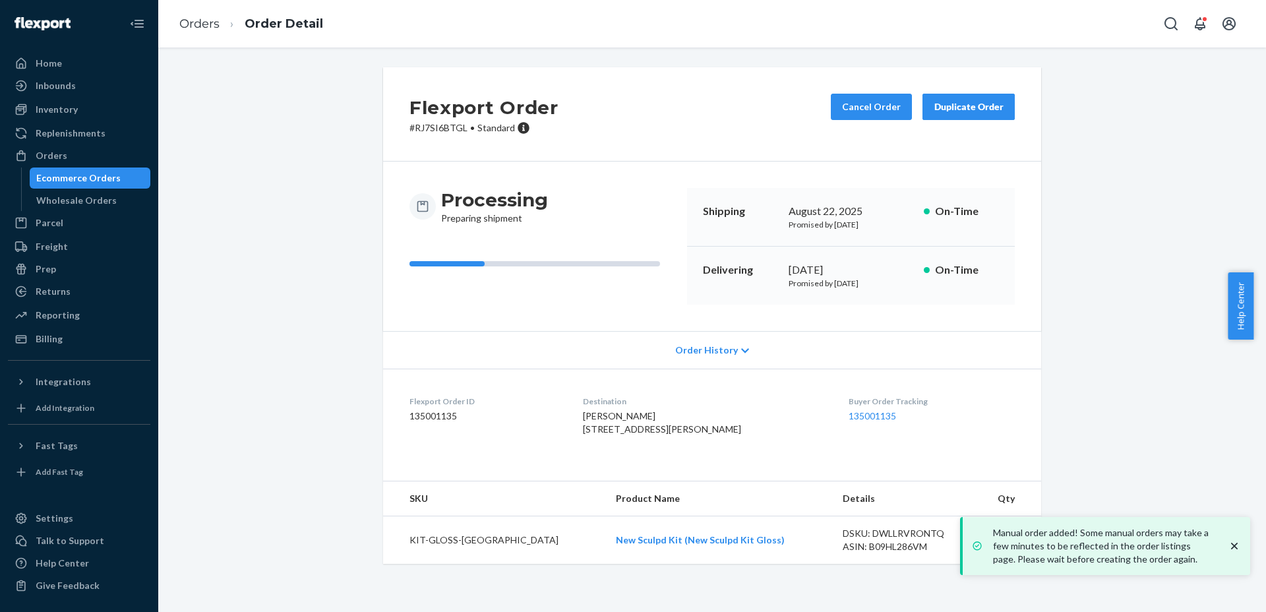
click at [434, 136] on div "Flexport Order # RJ7SI6BTGL • Standard Cancel Order Duplicate Order" at bounding box center [712, 114] width 658 height 94
click at [431, 131] on p "# RJ7SI6BTGL • Standard" at bounding box center [483, 127] width 149 height 13
copy p "RJ7SI6BTGL"
click at [1141, 167] on div "Flexport Order # RJ7SI6BTGL • Standard Cancel Order Duplicate Order Processing …" at bounding box center [712, 323] width 1088 height 512
